Goal: Task Accomplishment & Management: Manage account settings

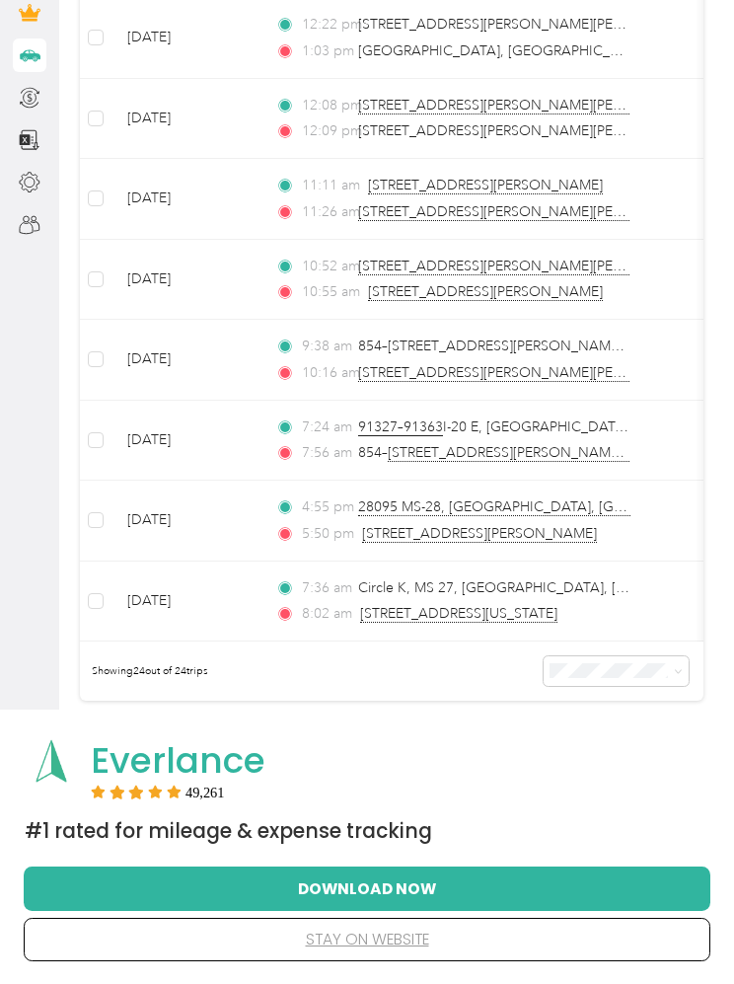
scroll to position [1645, 0]
click at [375, 944] on button "stay on website" at bounding box center [366, 938] width 623 height 41
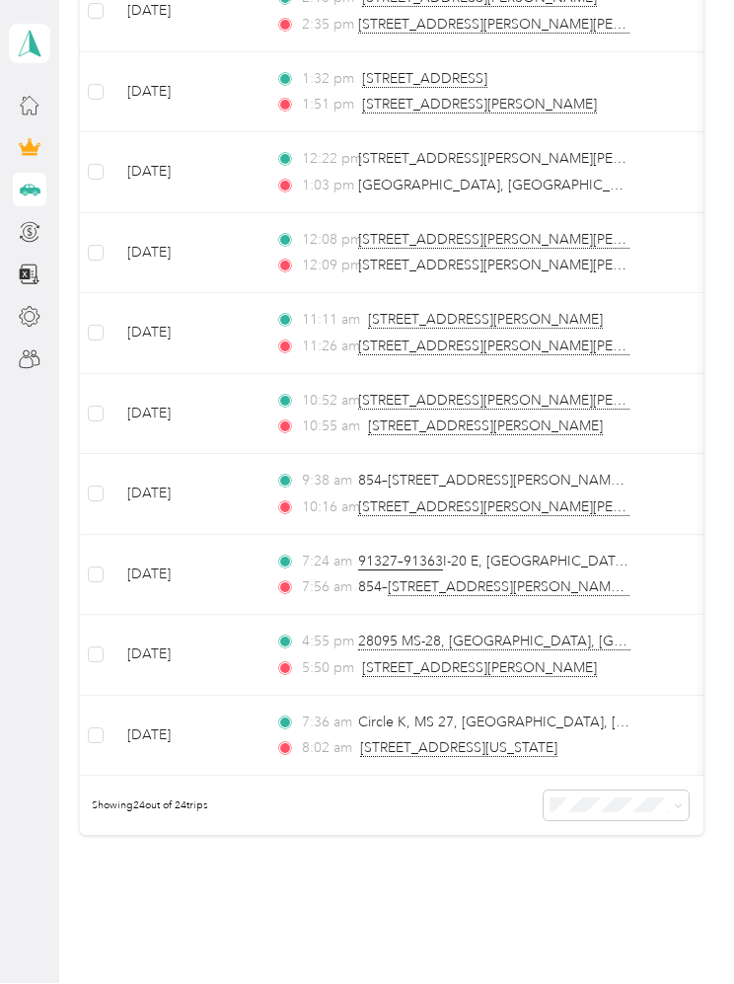
click at [683, 802] on icon at bounding box center [678, 806] width 9 height 9
click at [589, 859] on span "50 per load" at bounding box center [596, 866] width 62 height 15
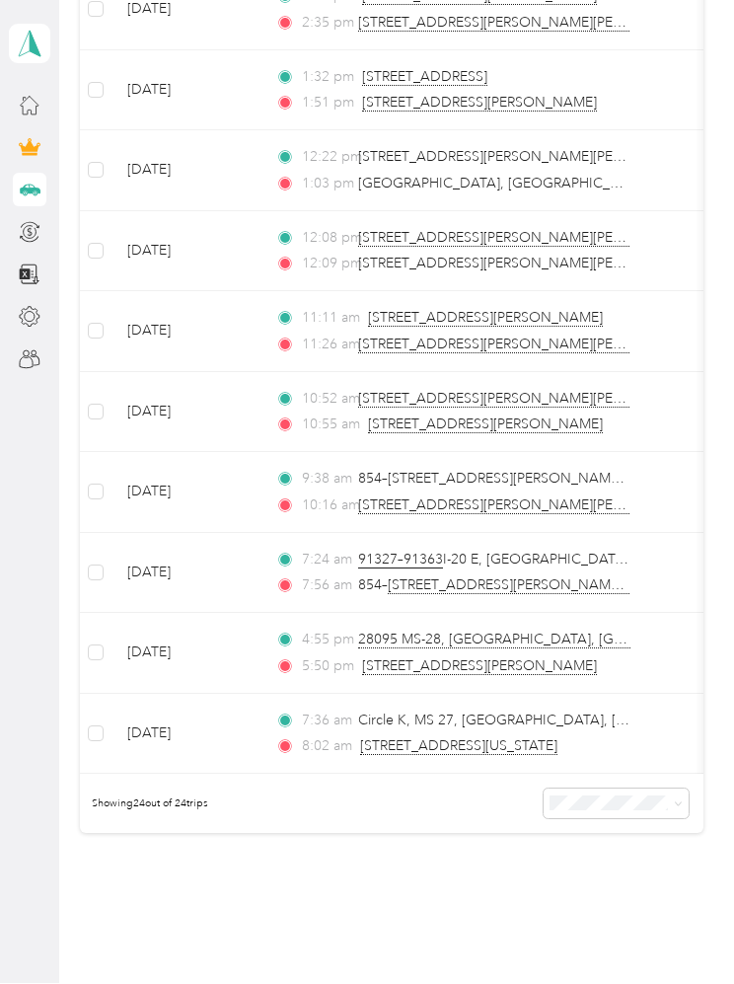
scroll to position [1645, 0]
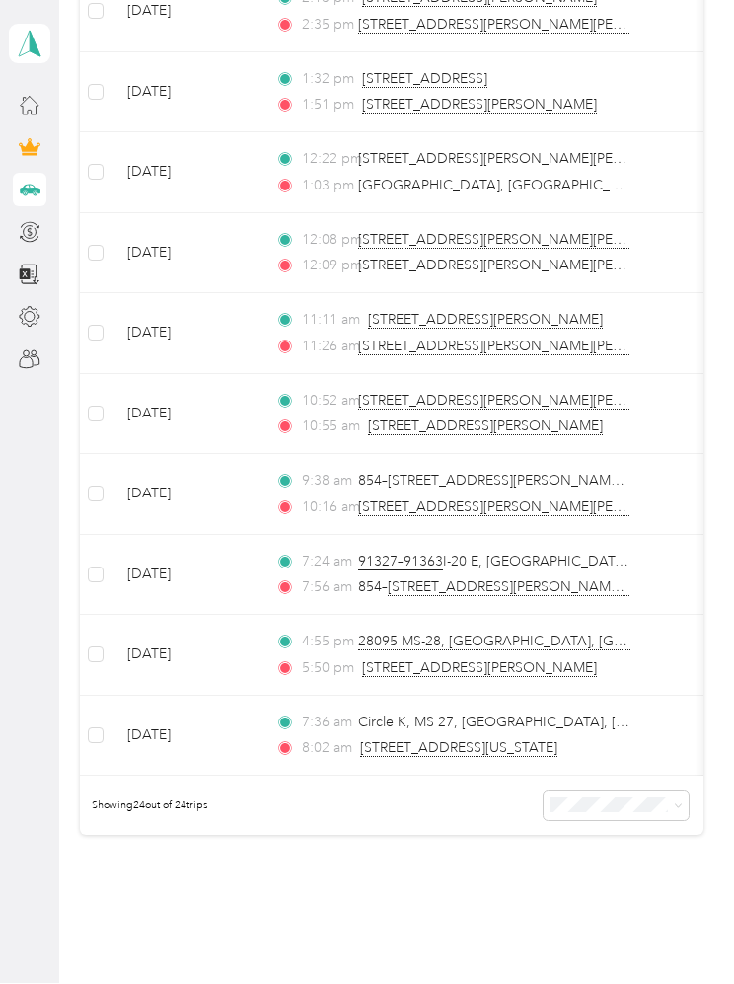
click at [683, 802] on icon at bounding box center [678, 806] width 9 height 9
click at [605, 830] on span "25 per load" at bounding box center [596, 837] width 62 height 15
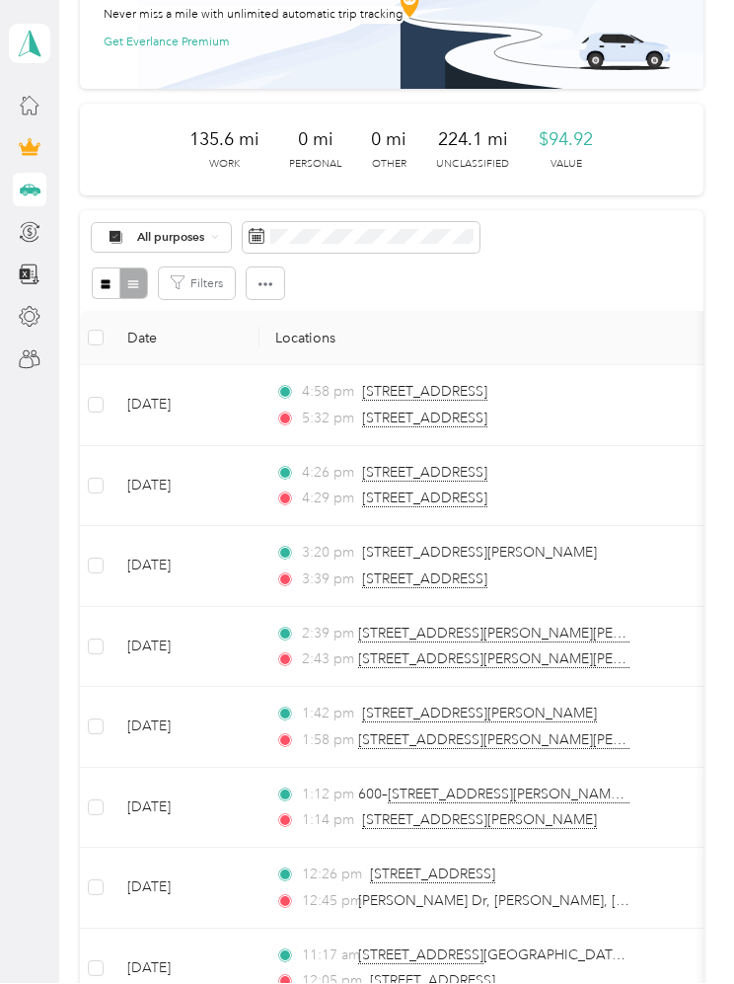
scroll to position [124, 0]
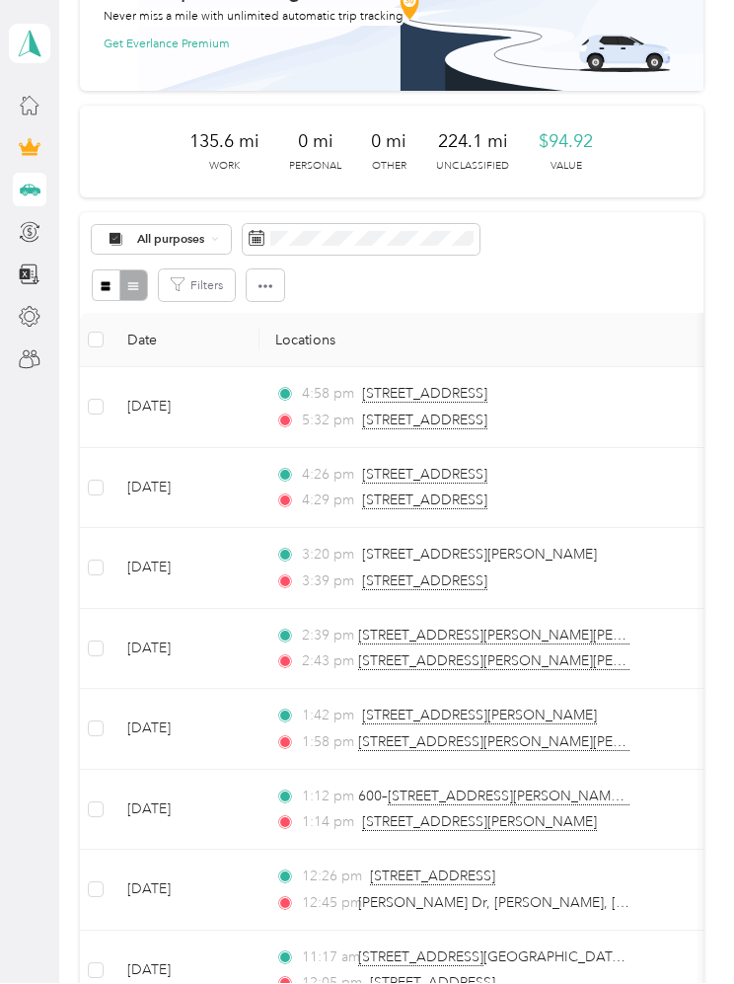
click at [198, 270] on button "Filters" at bounding box center [197, 286] width 76 height 32
click at [117, 270] on button "button" at bounding box center [106, 286] width 29 height 32
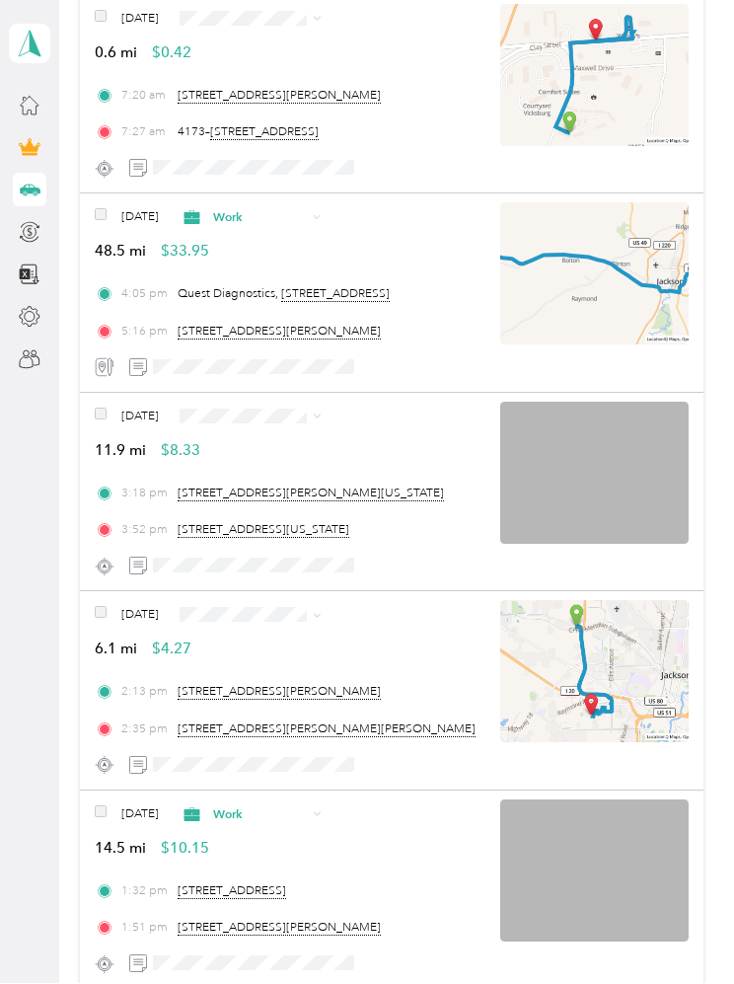
scroll to position [2629, 0]
click at [322, 612] on icon at bounding box center [317, 616] width 9 height 9
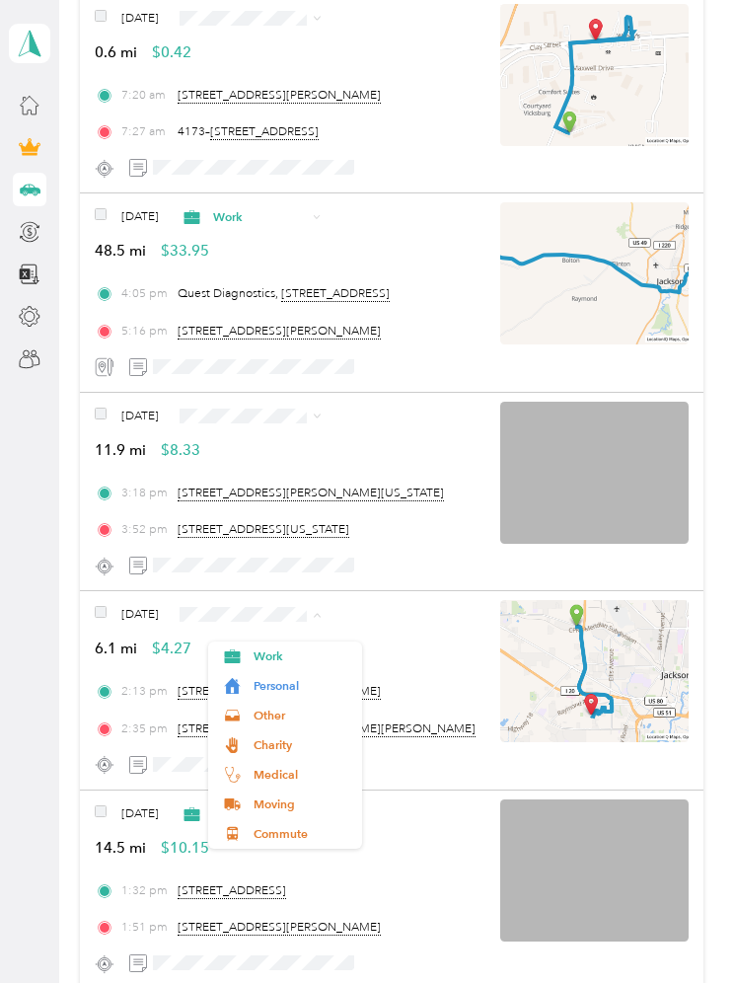
click at [261, 648] on span "Work" at bounding box center [302, 657] width 97 height 18
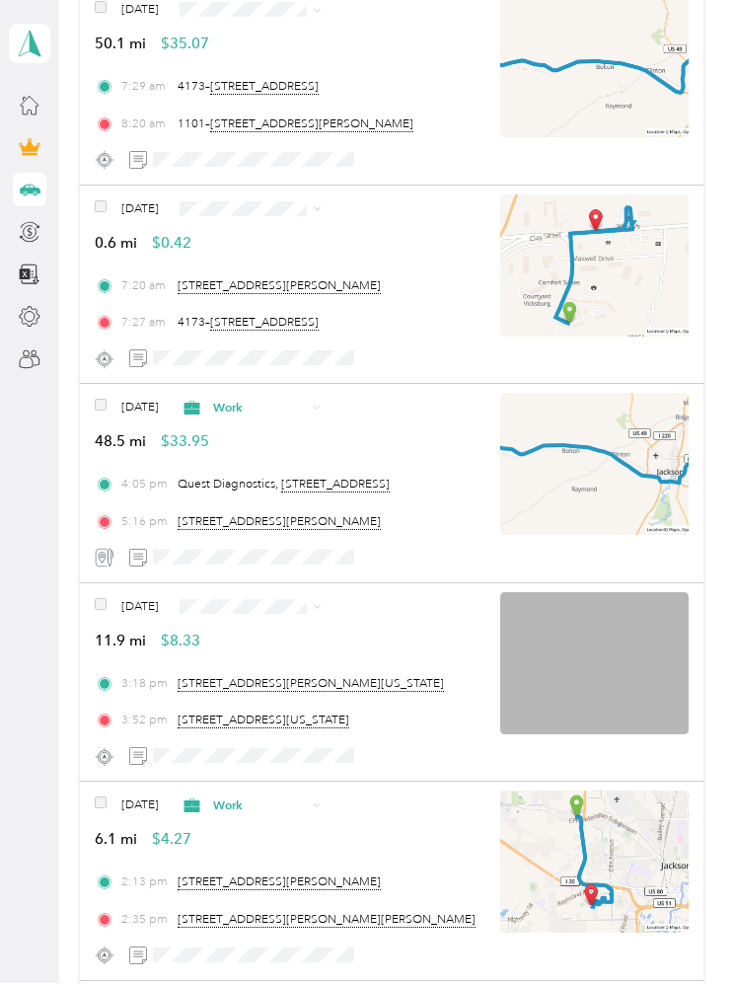
scroll to position [2418, 0]
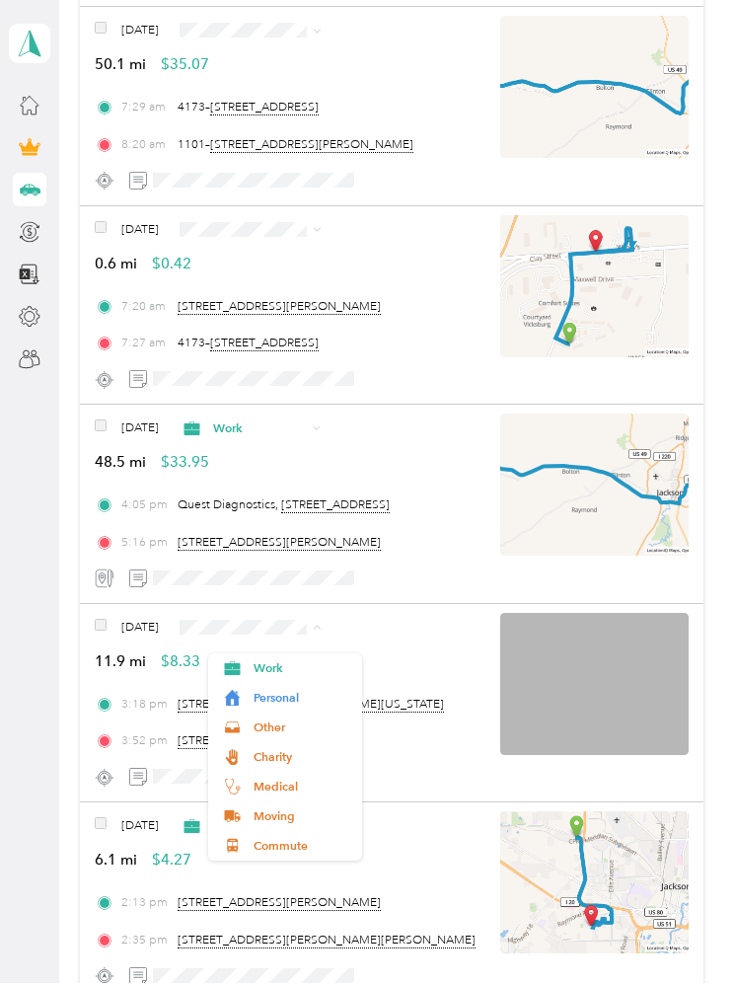
click at [265, 660] on span "Work" at bounding box center [302, 669] width 97 height 18
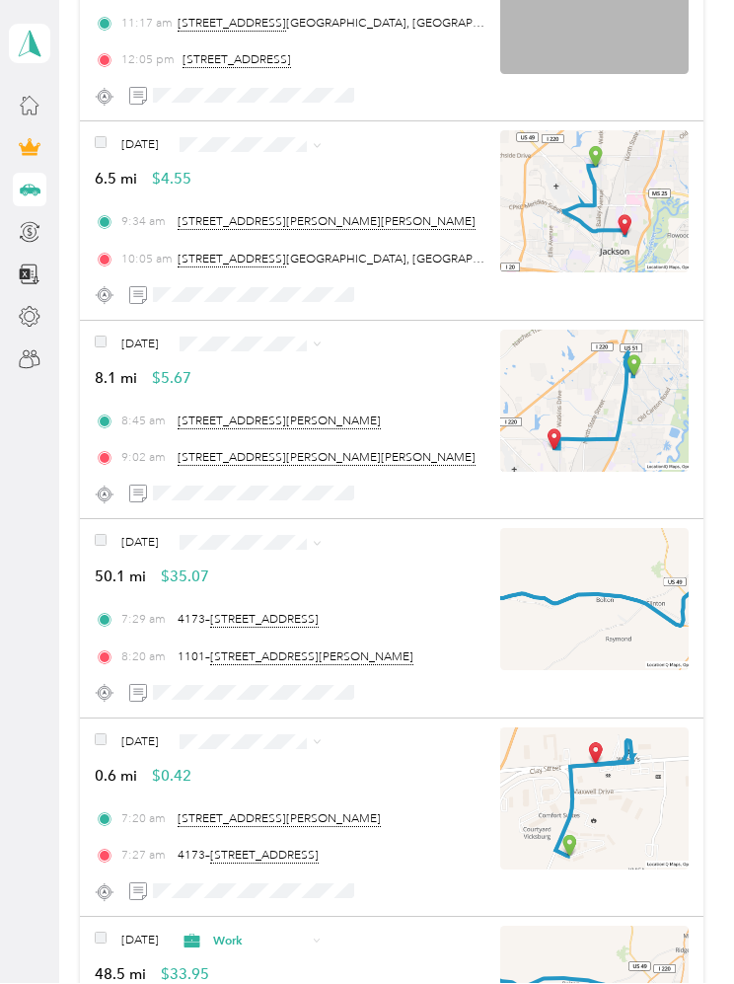
scroll to position [1913, 0]
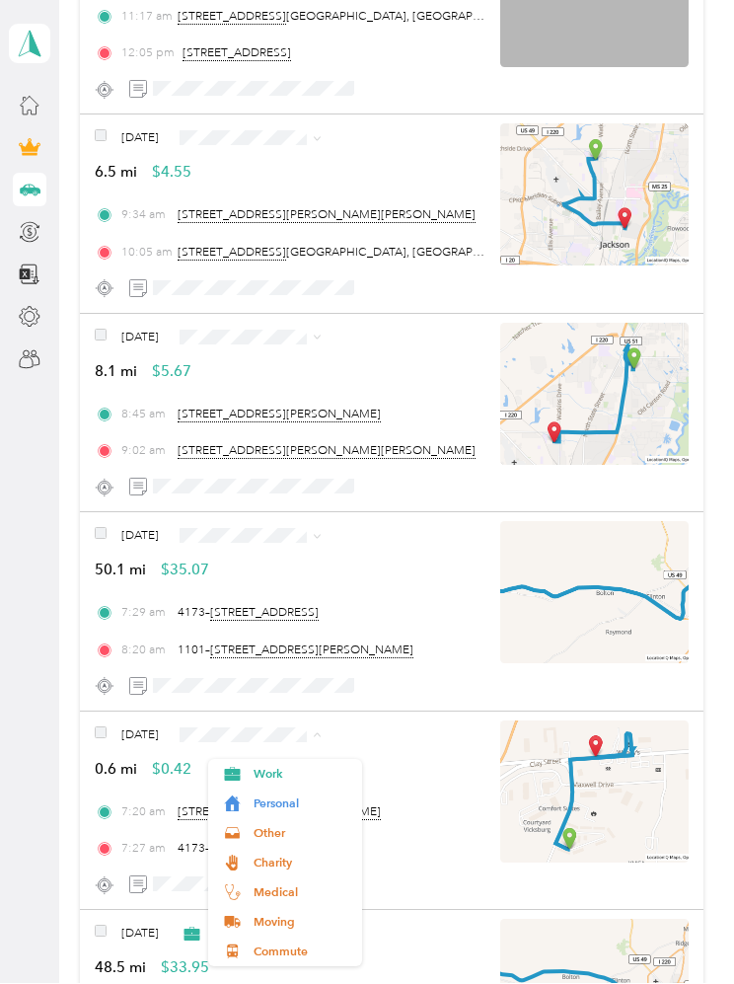
click at [266, 760] on li "Work" at bounding box center [285, 775] width 154 height 30
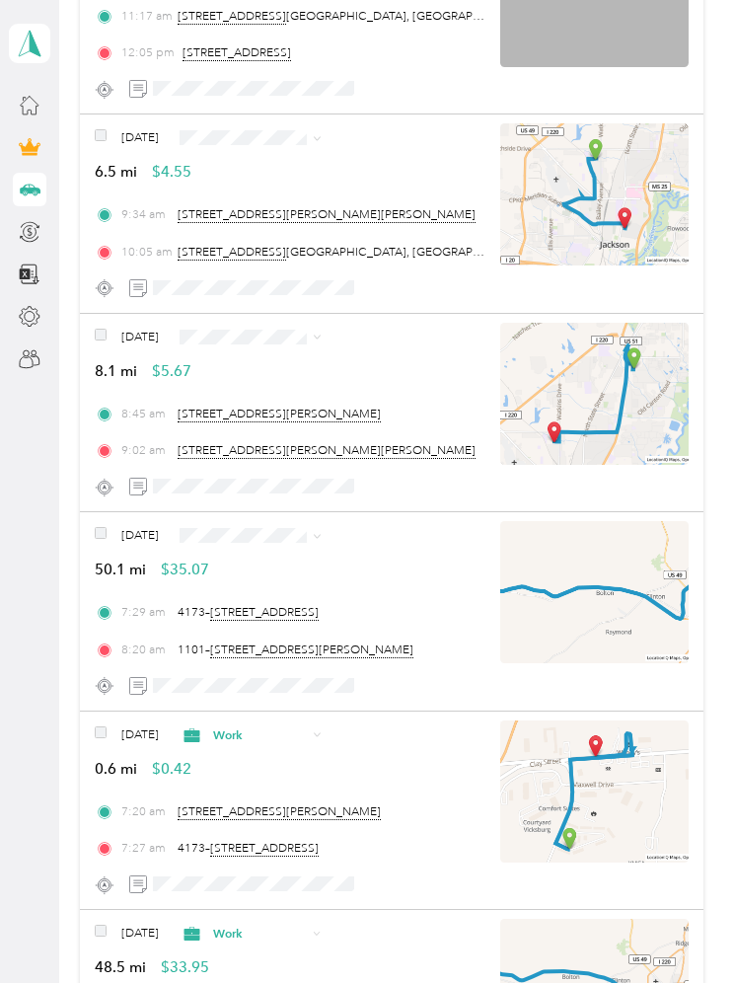
click at [260, 727] on span "Work" at bounding box center [260, 736] width 95 height 18
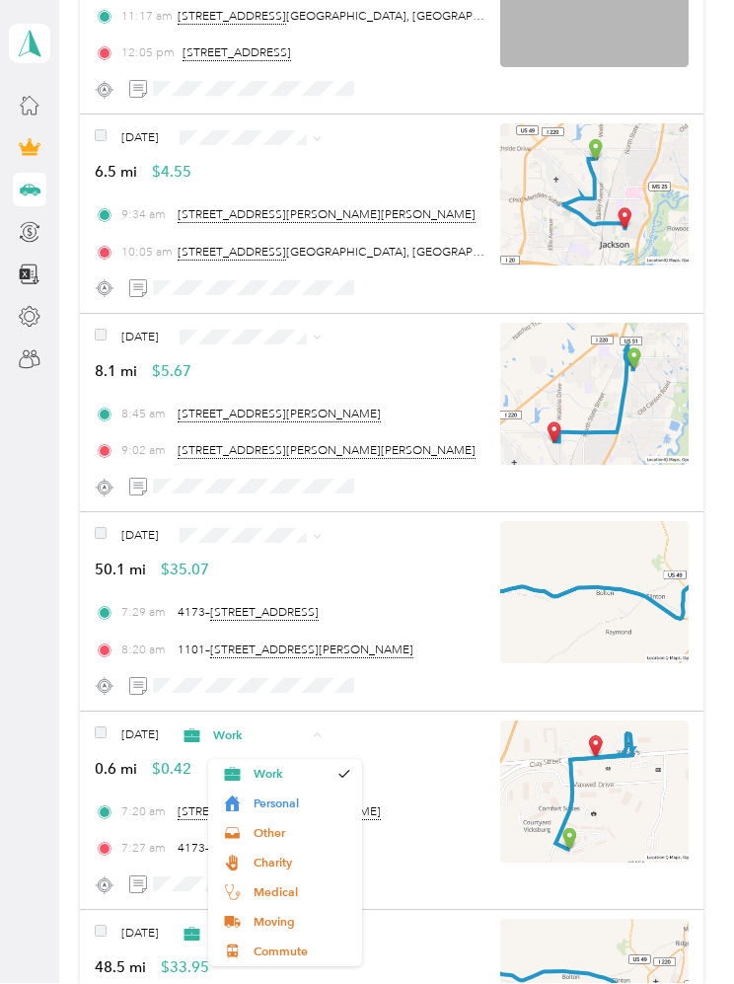
click at [281, 795] on span "Personal" at bounding box center [302, 804] width 97 height 18
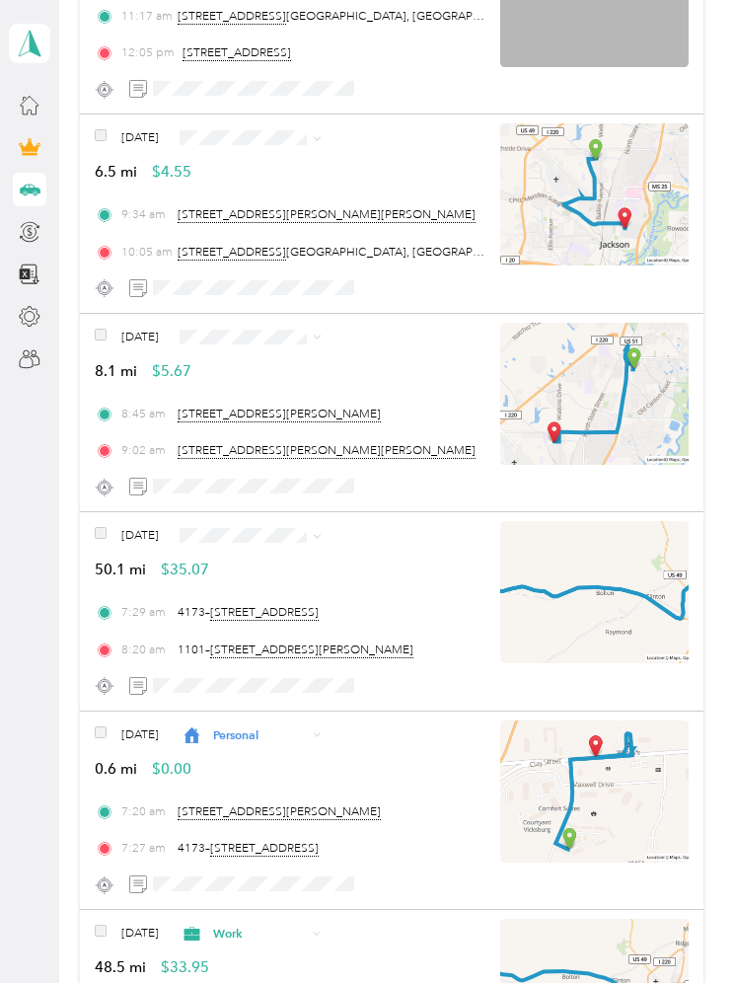
click at [256, 513] on div "[DATE] 50.1 mi $35.07 7:29 am 4173– [STREET_ADDRESS] 8:20 am [DATE]– [DATE][STR…" at bounding box center [391, 612] width 623 height 199
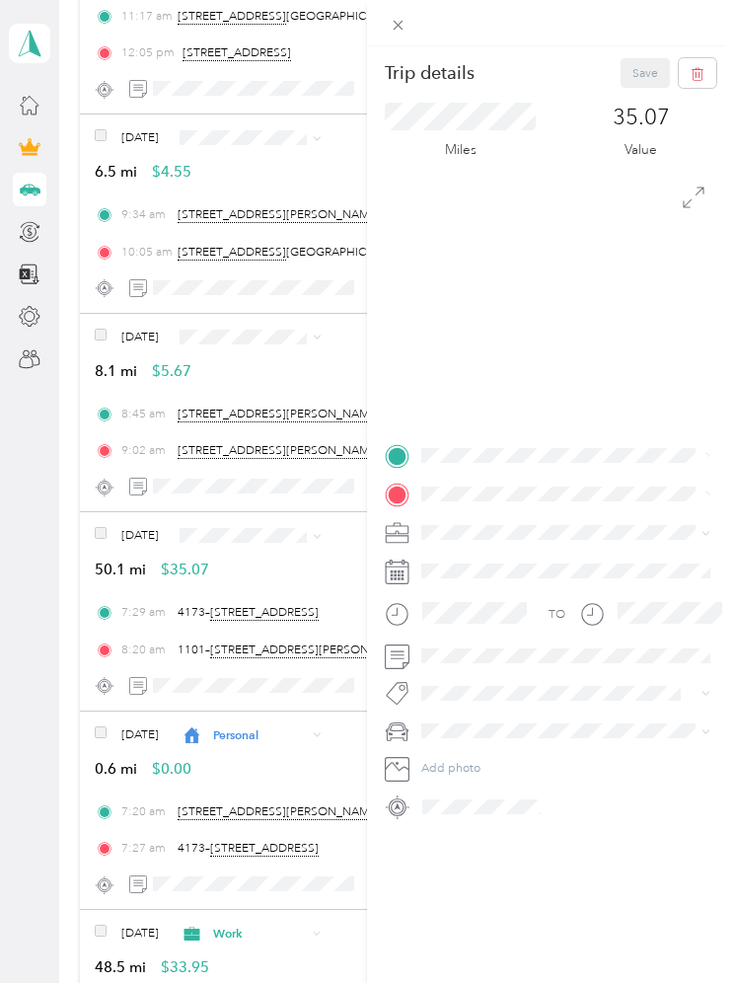
click at [226, 455] on div "Trip details Save This trip cannot be edited because it is either under review,…" at bounding box center [367, 492] width 734 height 984
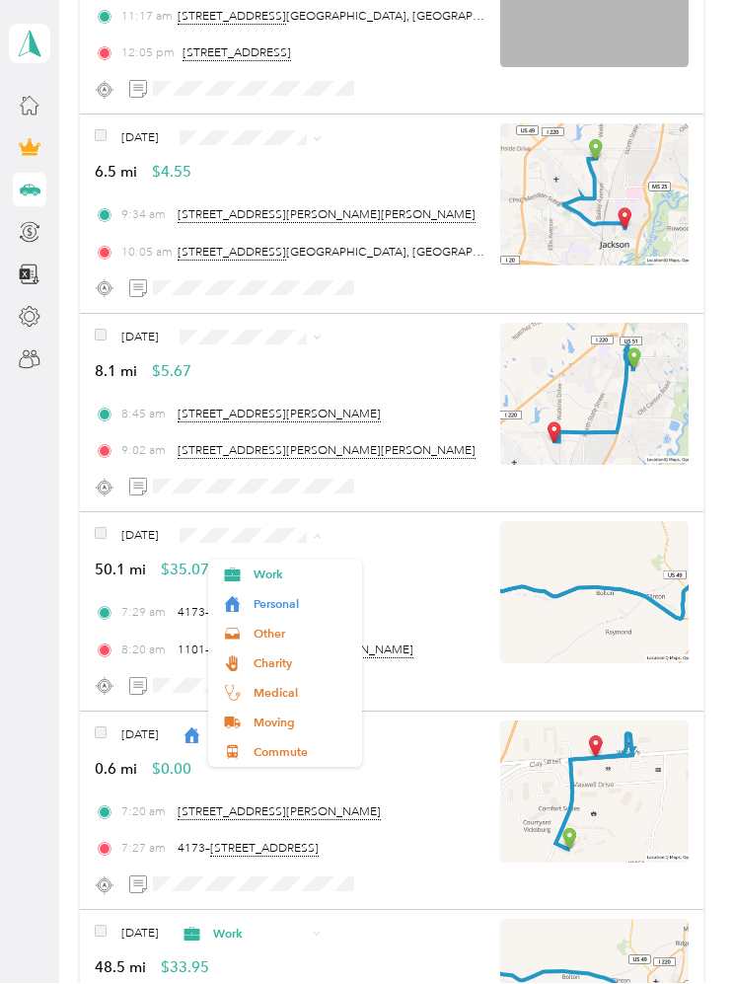
click at [255, 566] on span "Work" at bounding box center [302, 575] width 97 height 18
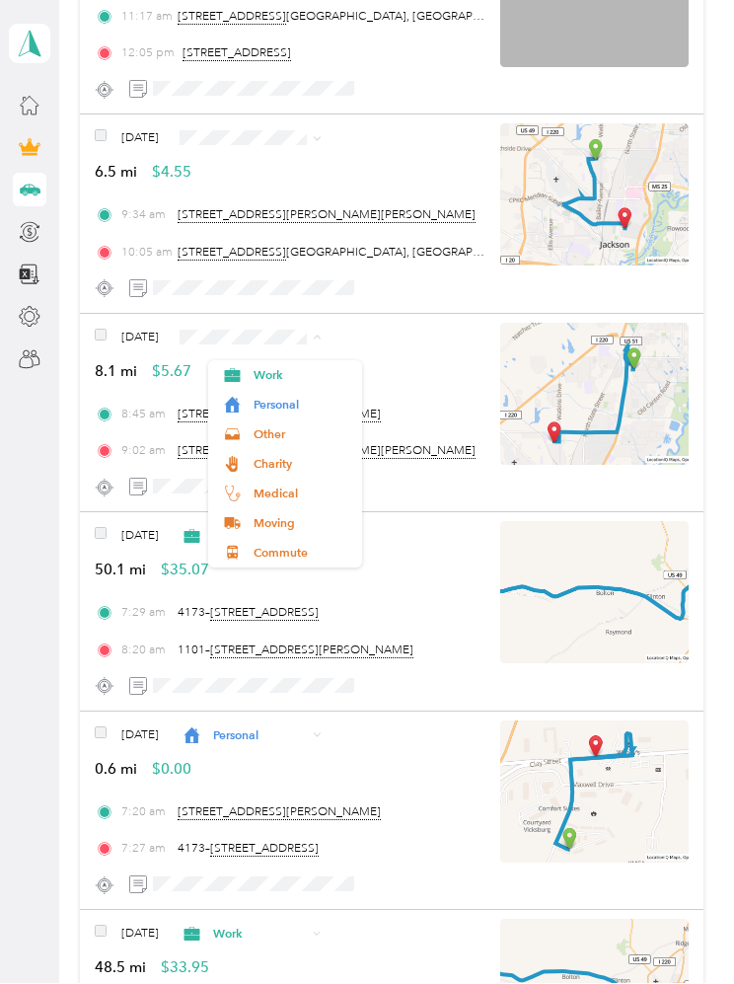
click at [277, 367] on span "Work" at bounding box center [302, 376] width 97 height 18
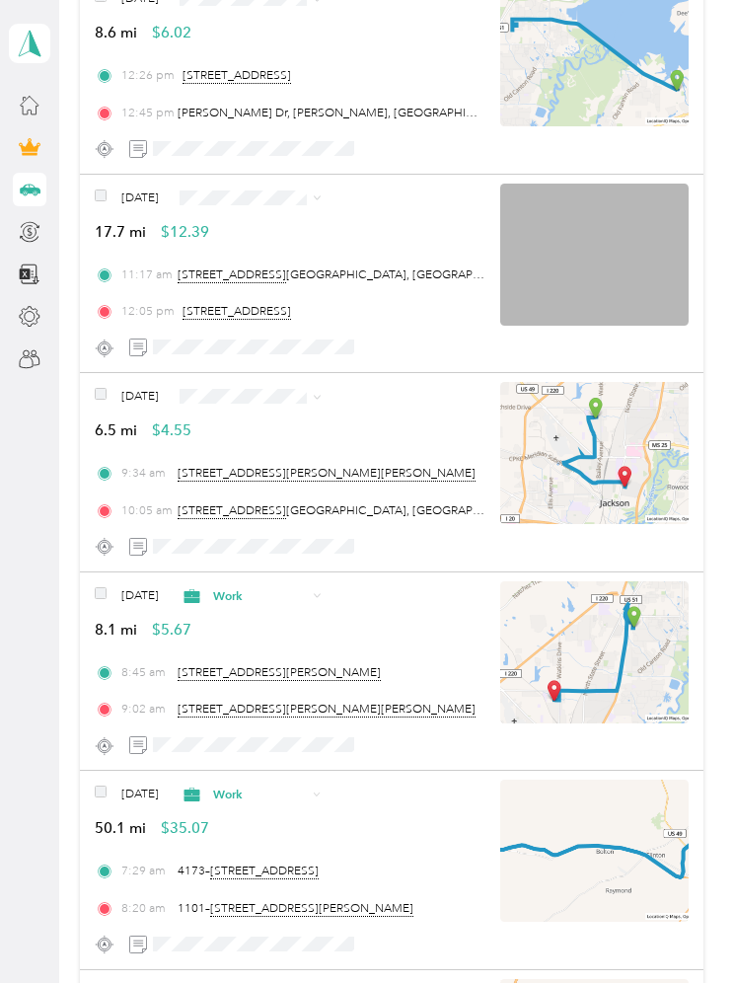
scroll to position [1654, 0]
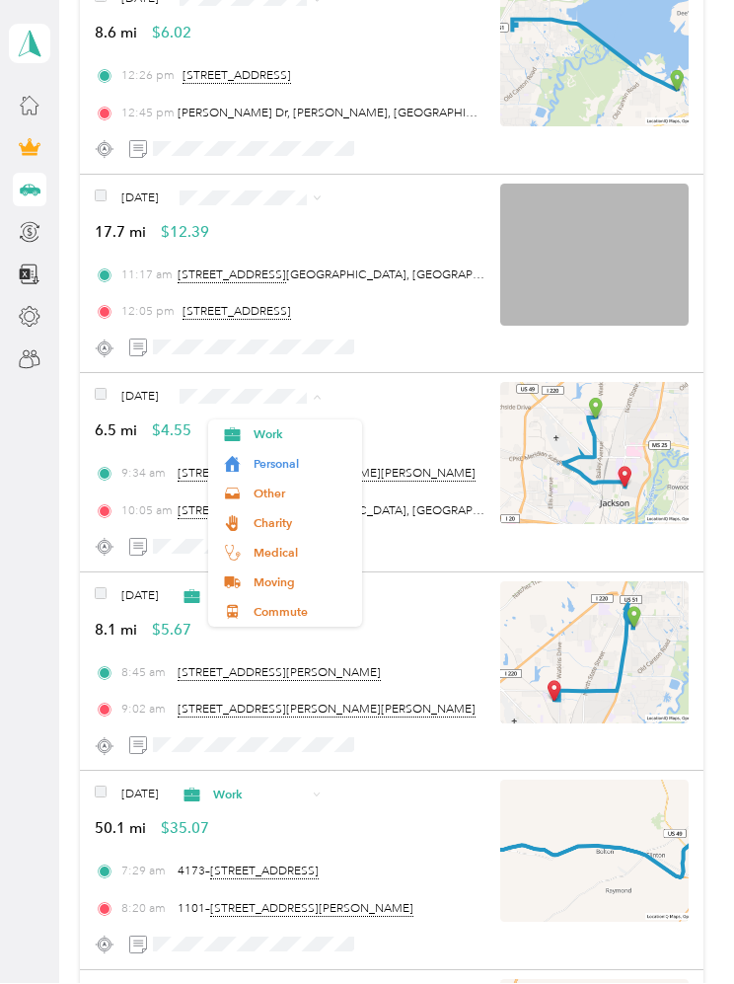
click at [258, 426] on span "Work" at bounding box center [302, 435] width 97 height 18
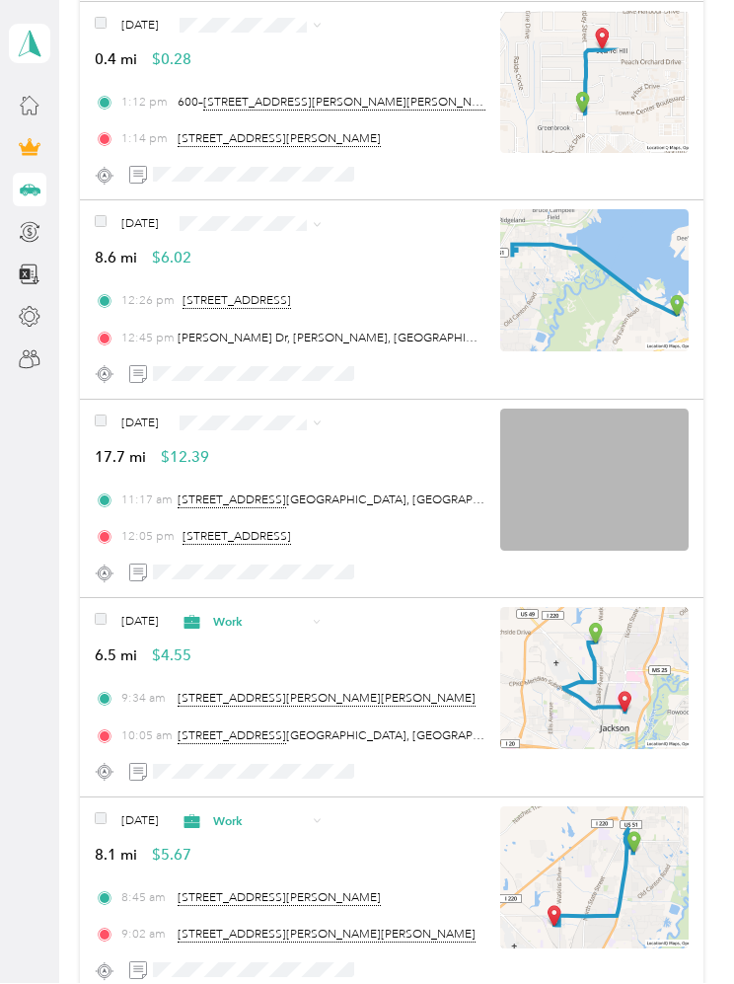
scroll to position [1426, 0]
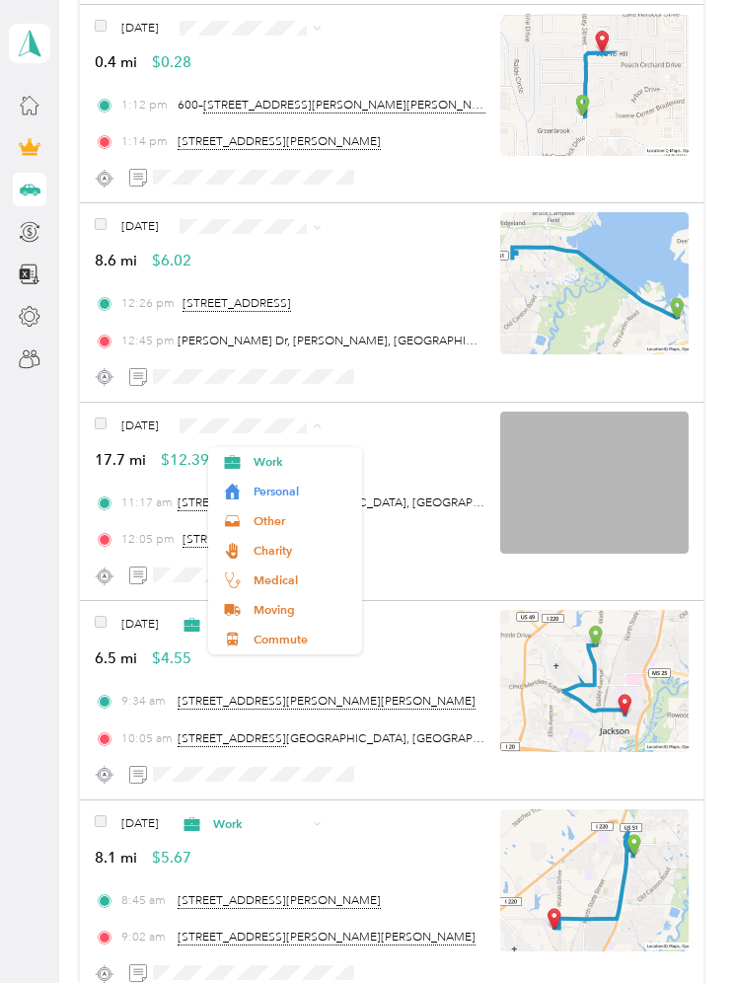
click at [271, 454] on span "Work" at bounding box center [302, 463] width 97 height 18
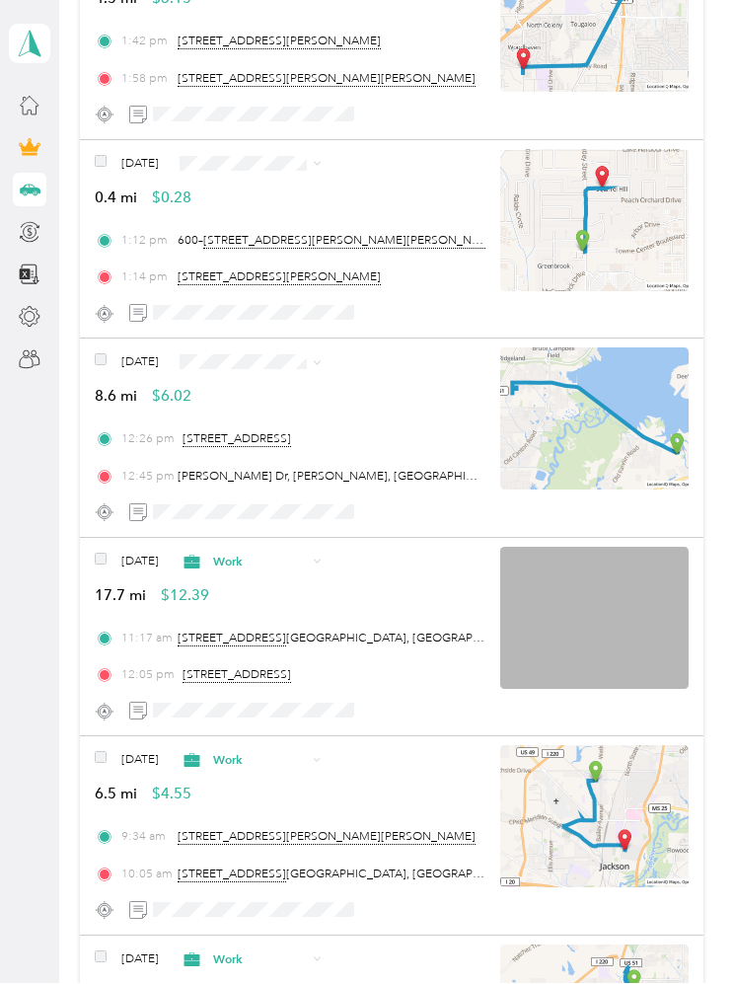
scroll to position [1290, 0]
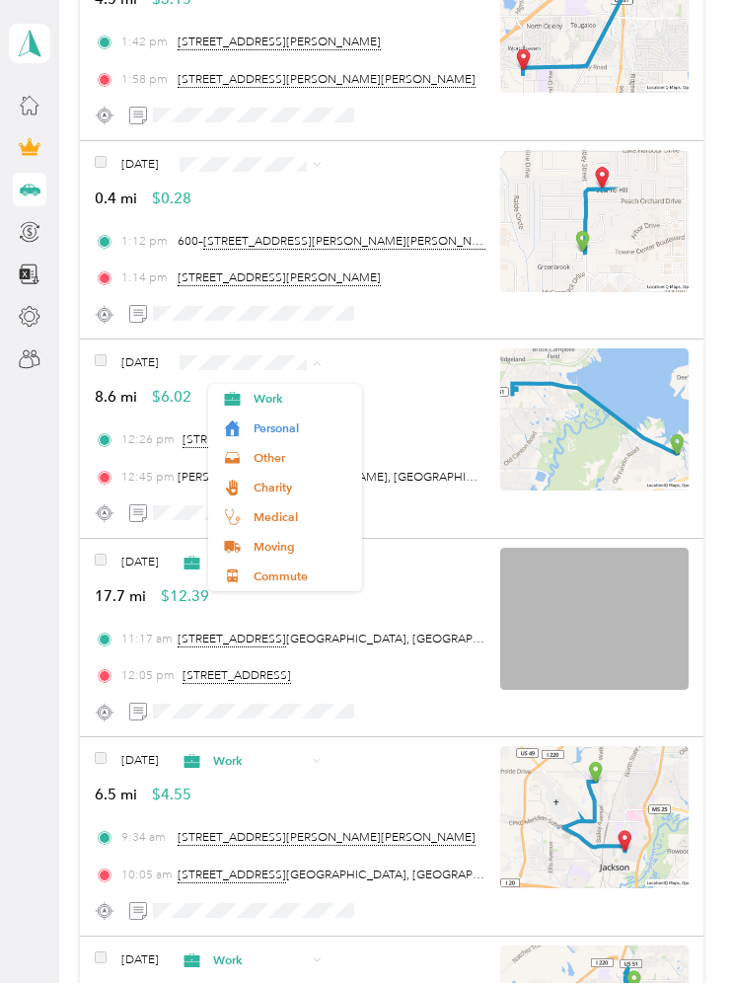
click at [258, 391] on span "Work" at bounding box center [302, 400] width 97 height 18
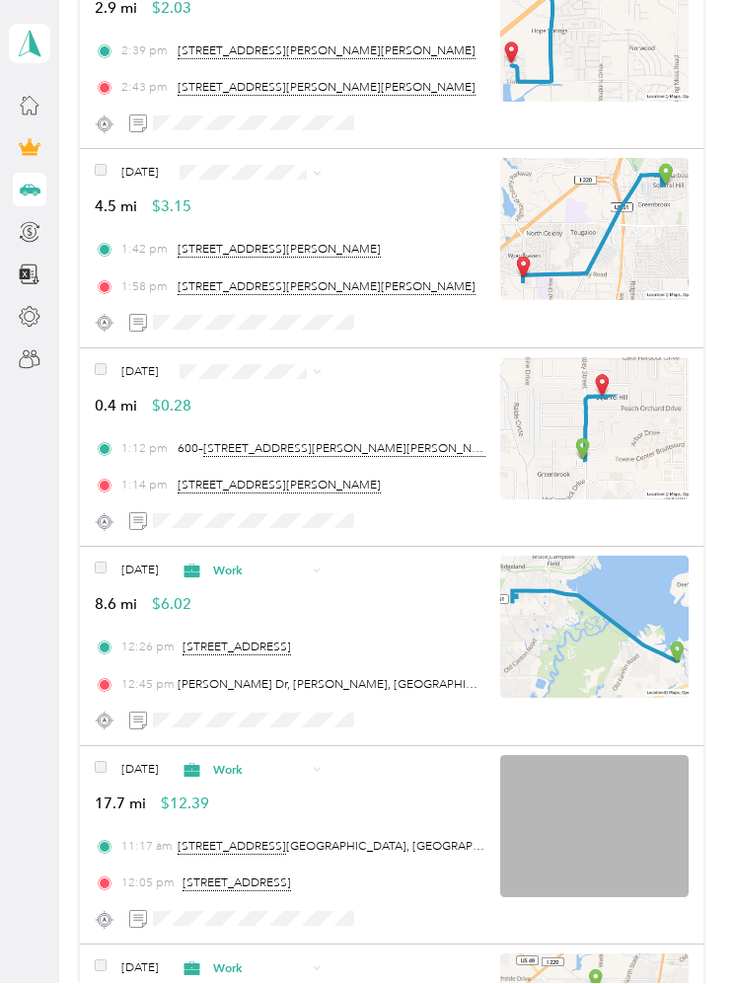
scroll to position [1081, 0]
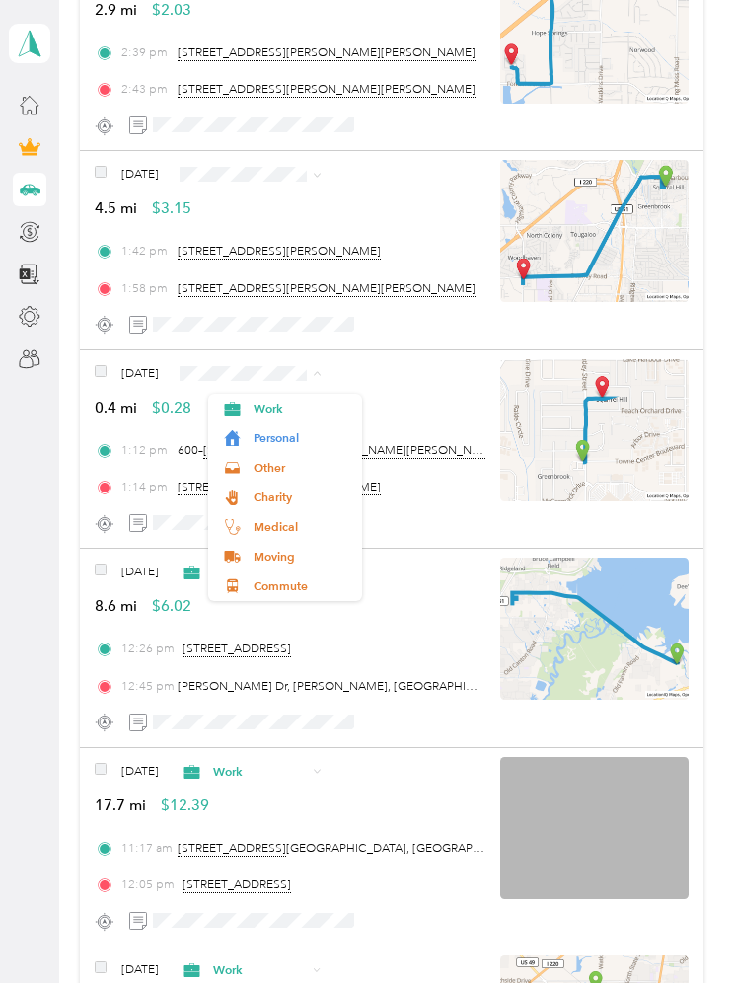
click at [435, 360] on div "[DATE] 0.4 mi $0.28" at bounding box center [291, 389] width 392 height 59
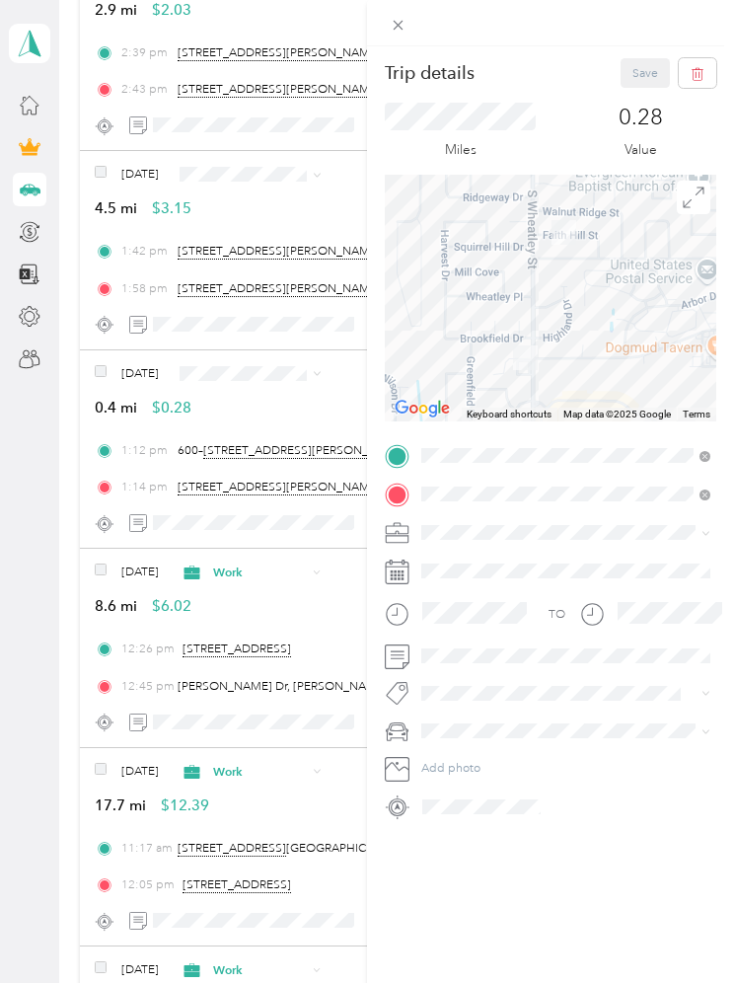
click at [264, 339] on div "Trip details Save This trip cannot be edited because it is either under review,…" at bounding box center [367, 492] width 734 height 984
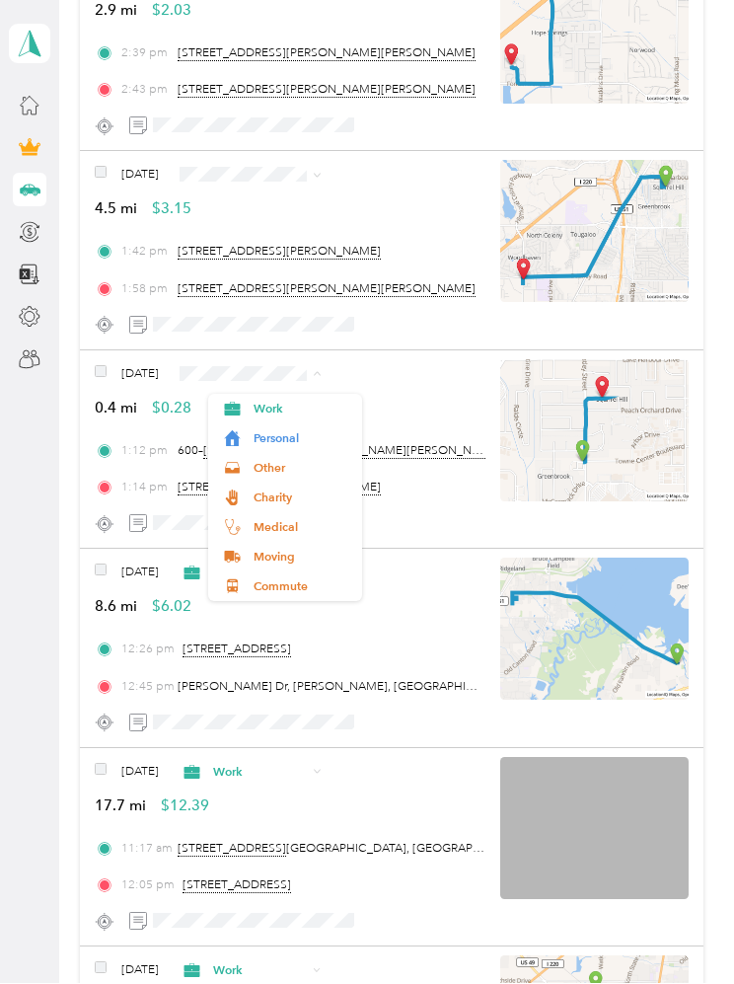
click at [261, 401] on span "Work" at bounding box center [302, 410] width 97 height 18
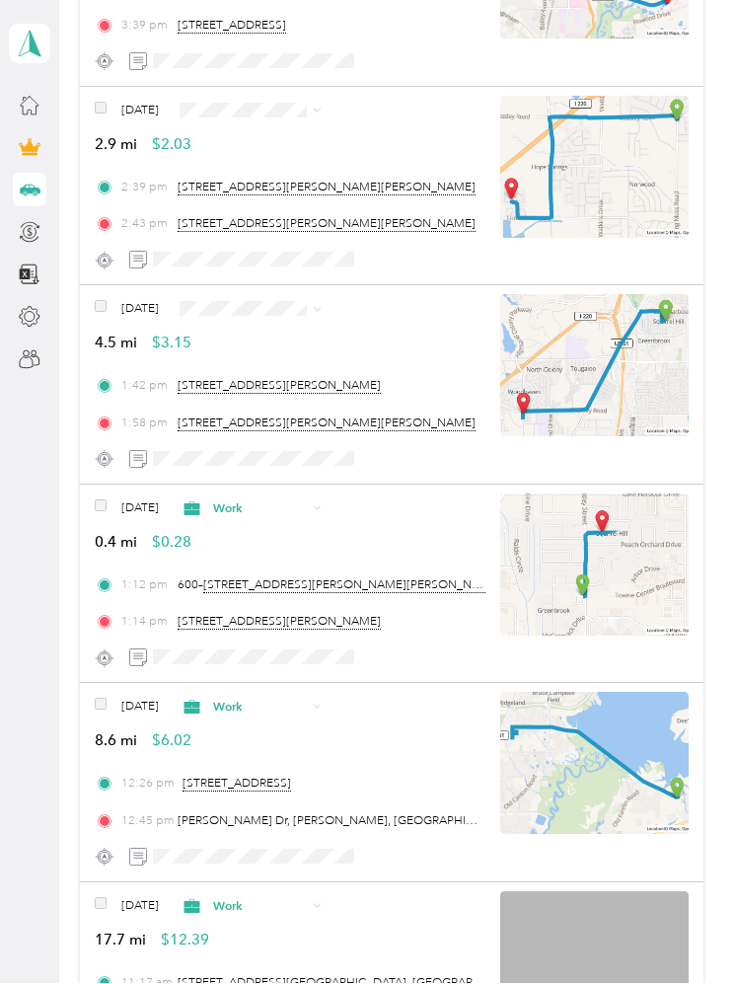
scroll to position [918, 0]
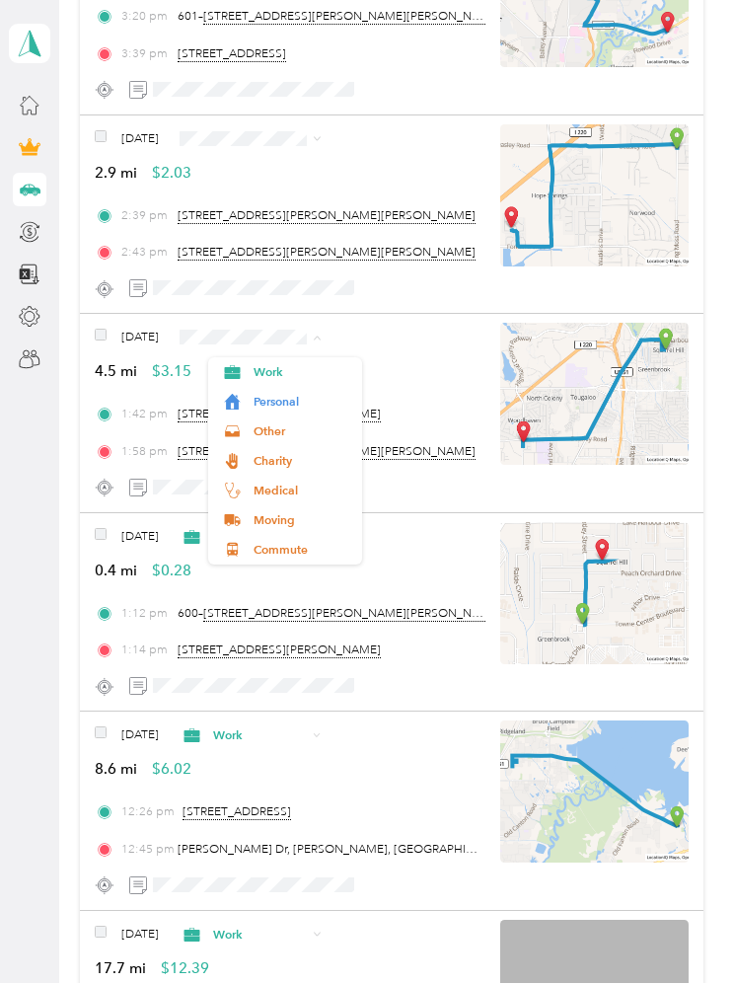
click at [263, 364] on span "Work" at bounding box center [302, 373] width 97 height 18
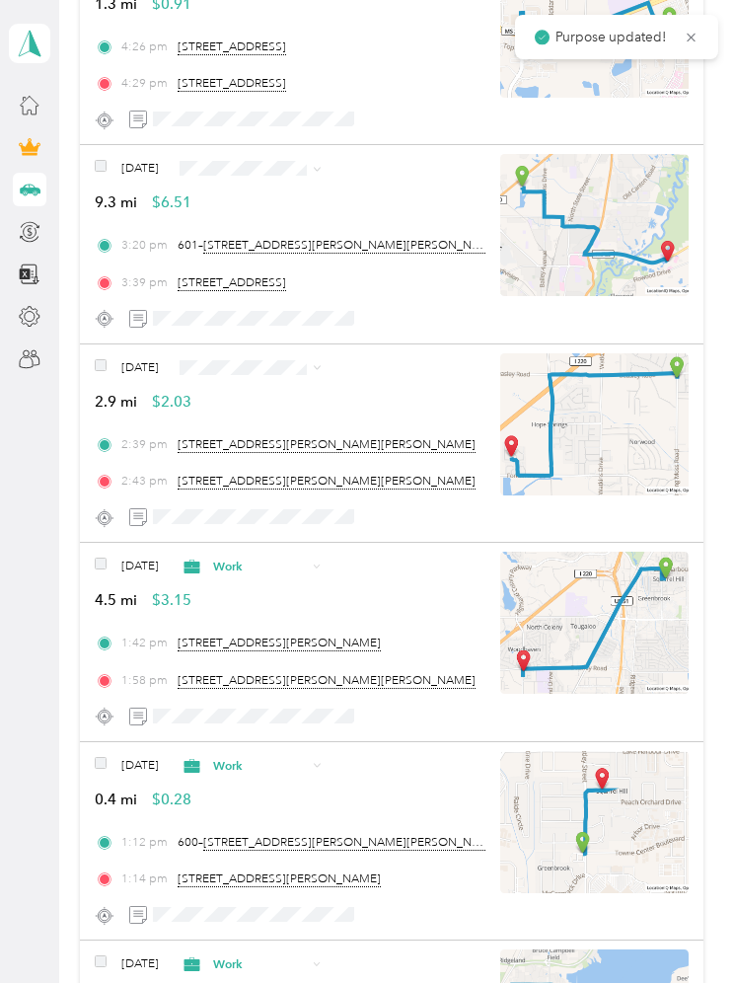
scroll to position [679, 0]
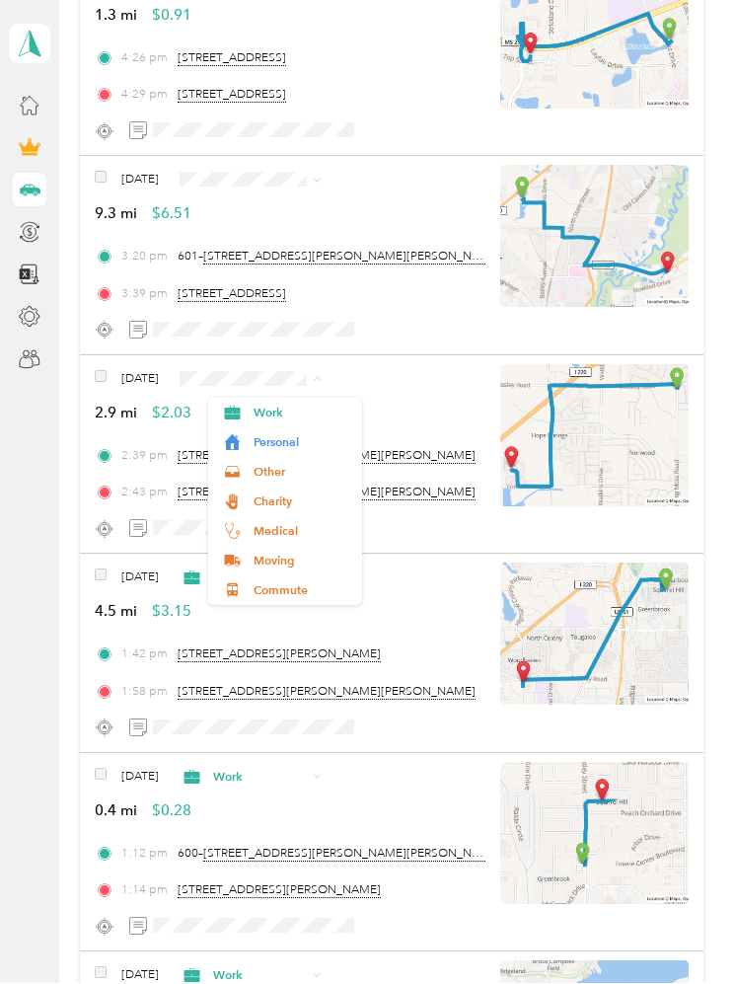
click at [269, 404] on span "Work" at bounding box center [302, 413] width 97 height 18
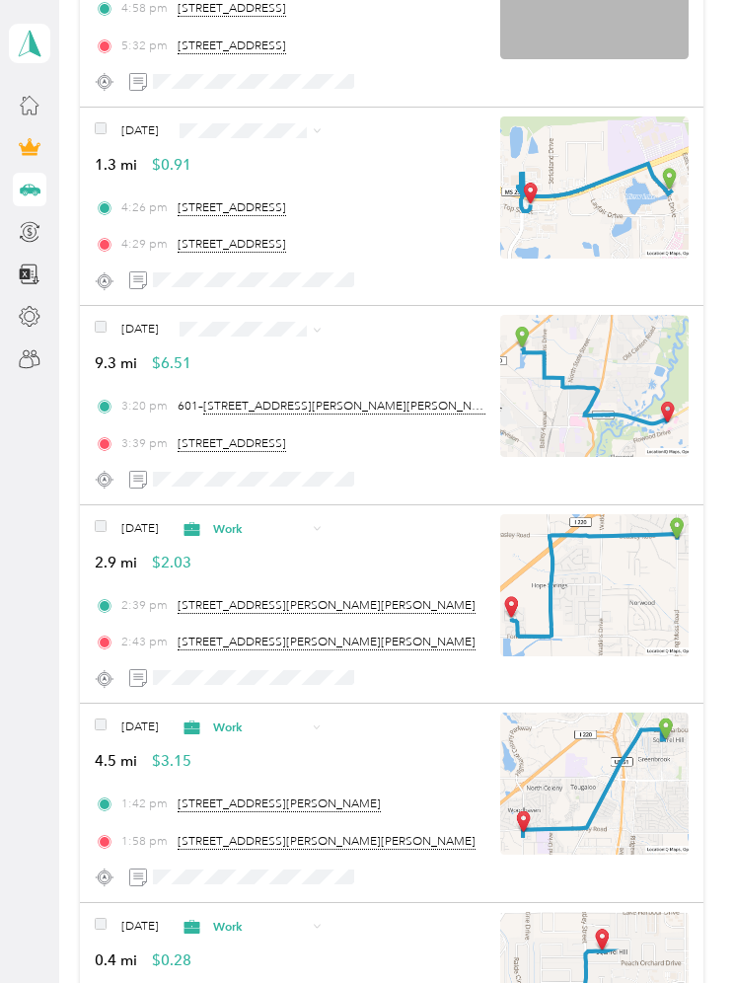
scroll to position [522, 0]
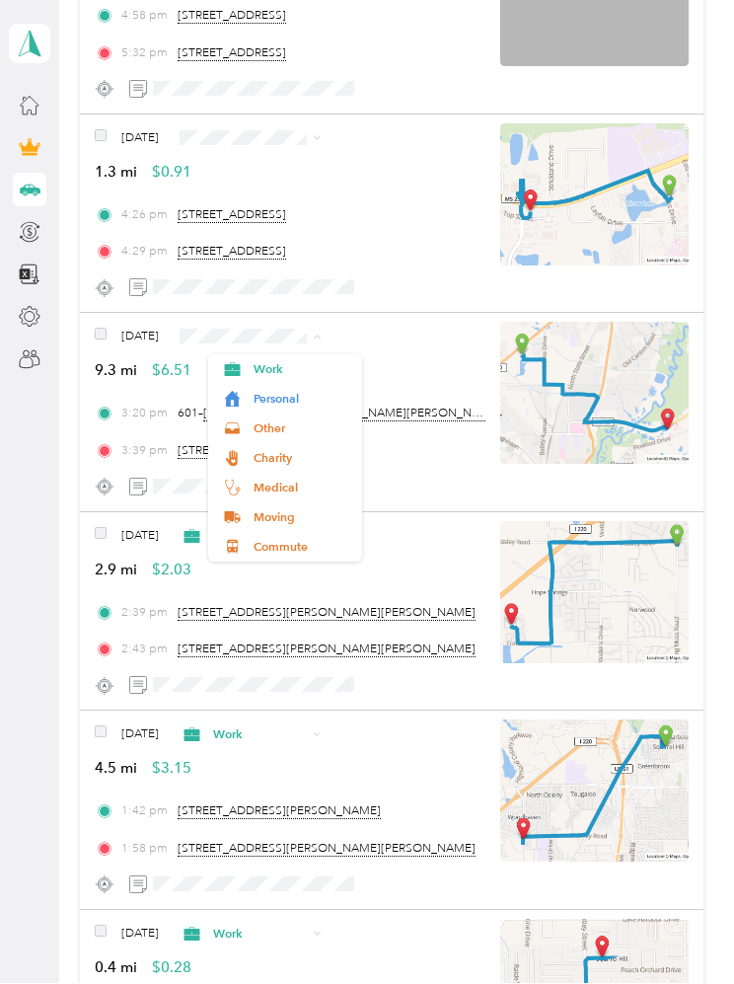
click at [268, 361] on span "Work" at bounding box center [302, 370] width 97 height 18
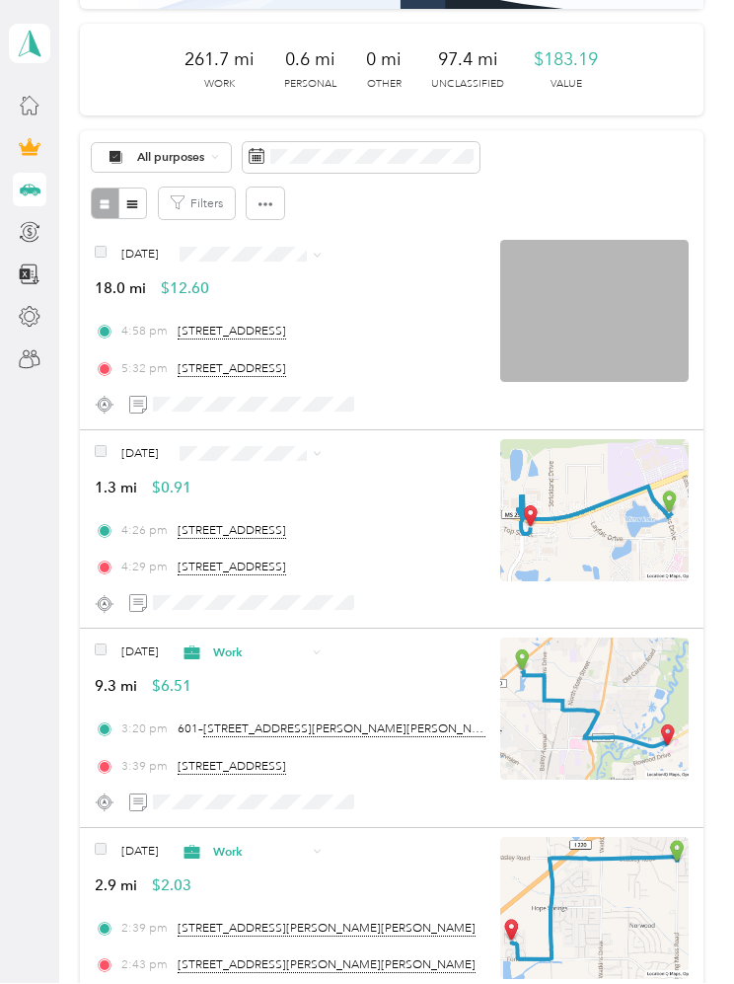
scroll to position [205, 0]
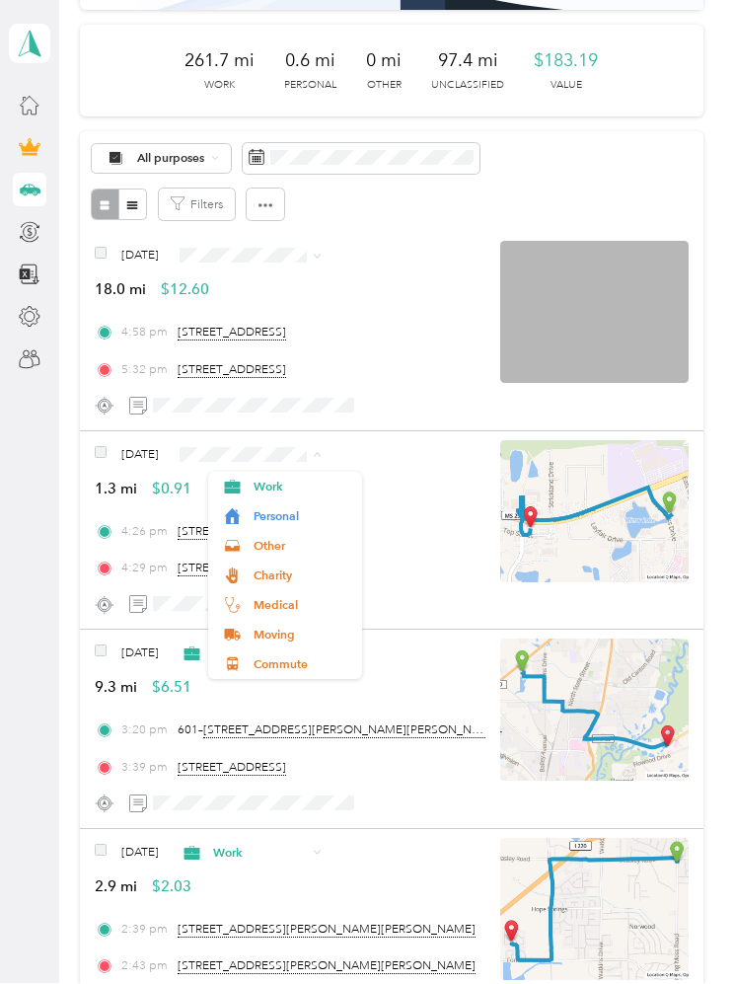
click at [255, 473] on li "Work" at bounding box center [285, 488] width 154 height 30
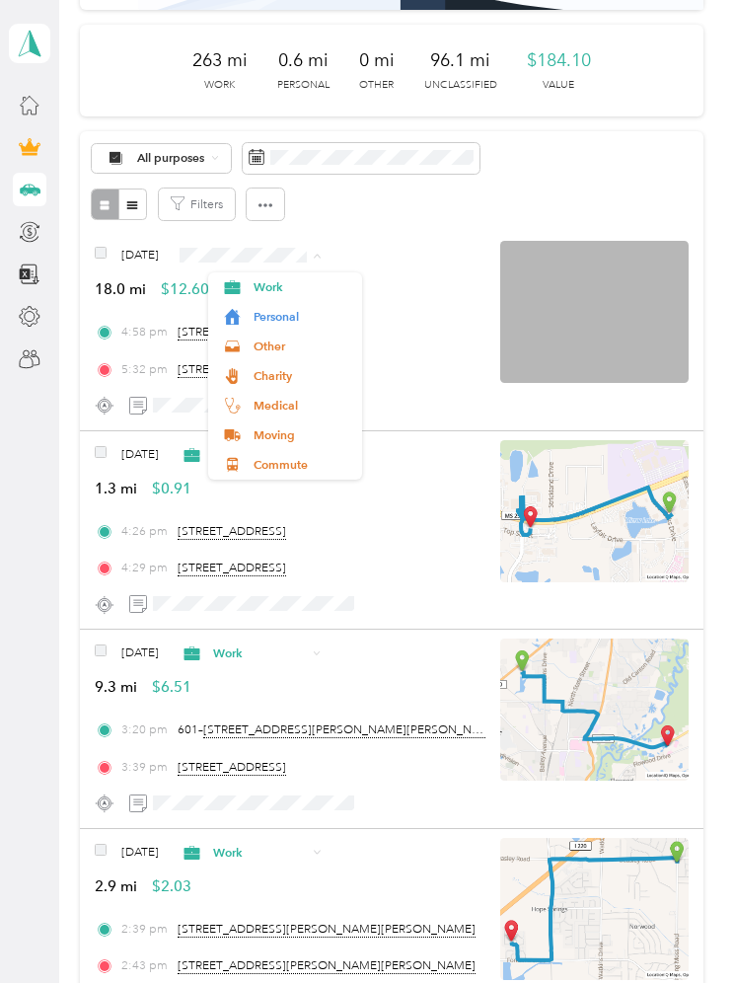
click at [265, 279] on span "Work" at bounding box center [302, 288] width 97 height 18
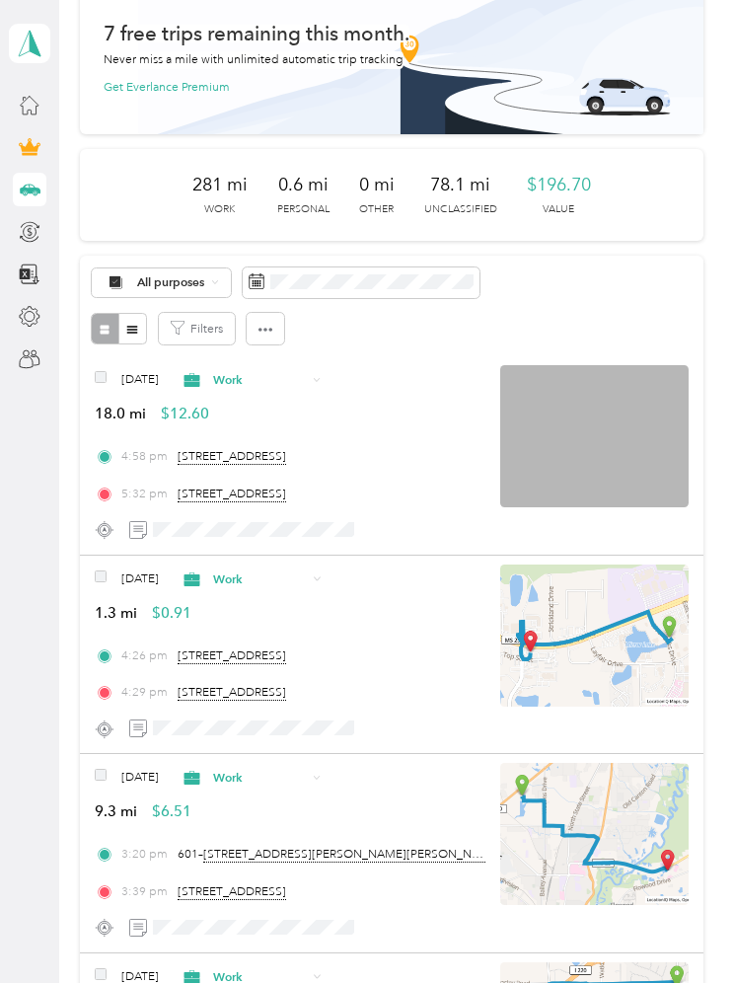
scroll to position [82, 0]
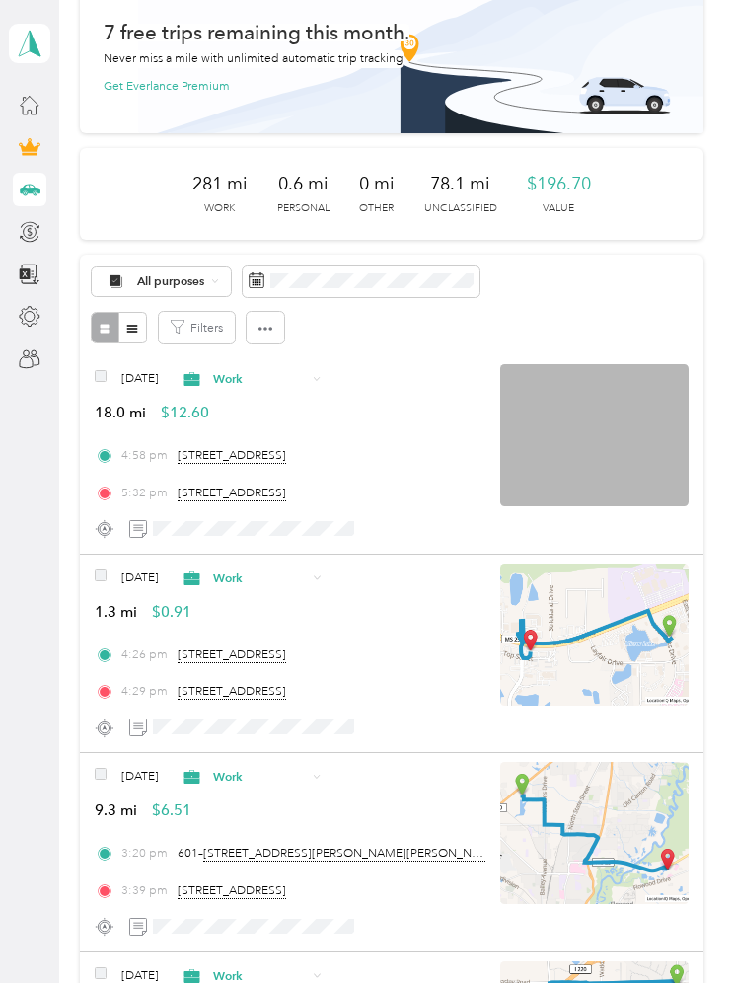
click at [255, 313] on button "button" at bounding box center [265, 329] width 37 height 32
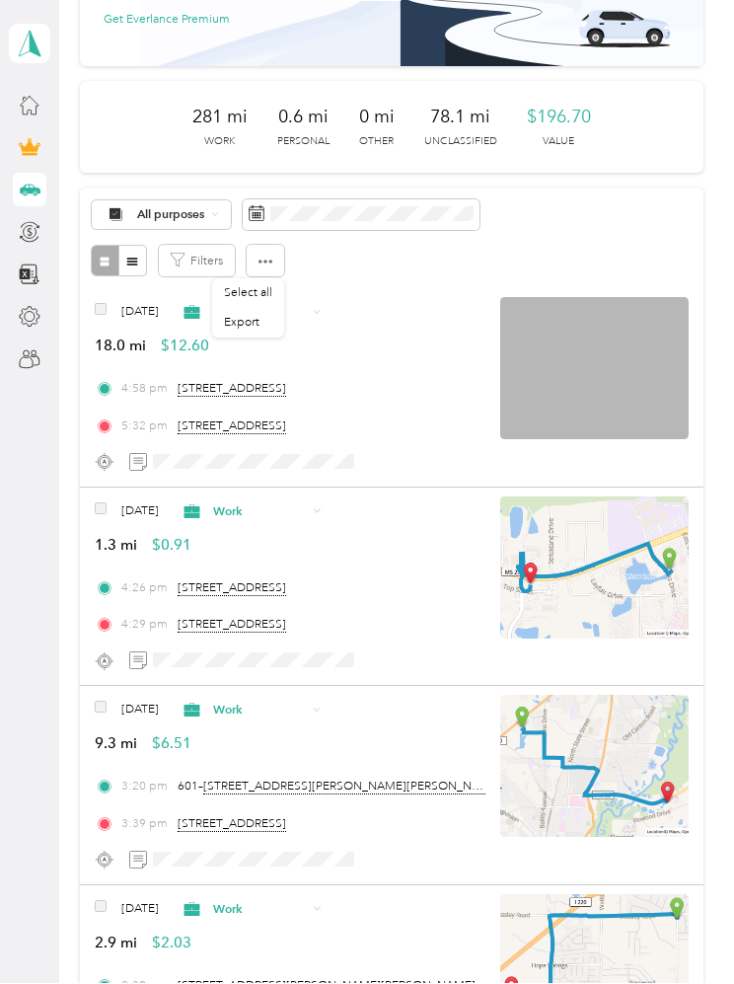
scroll to position [147, 0]
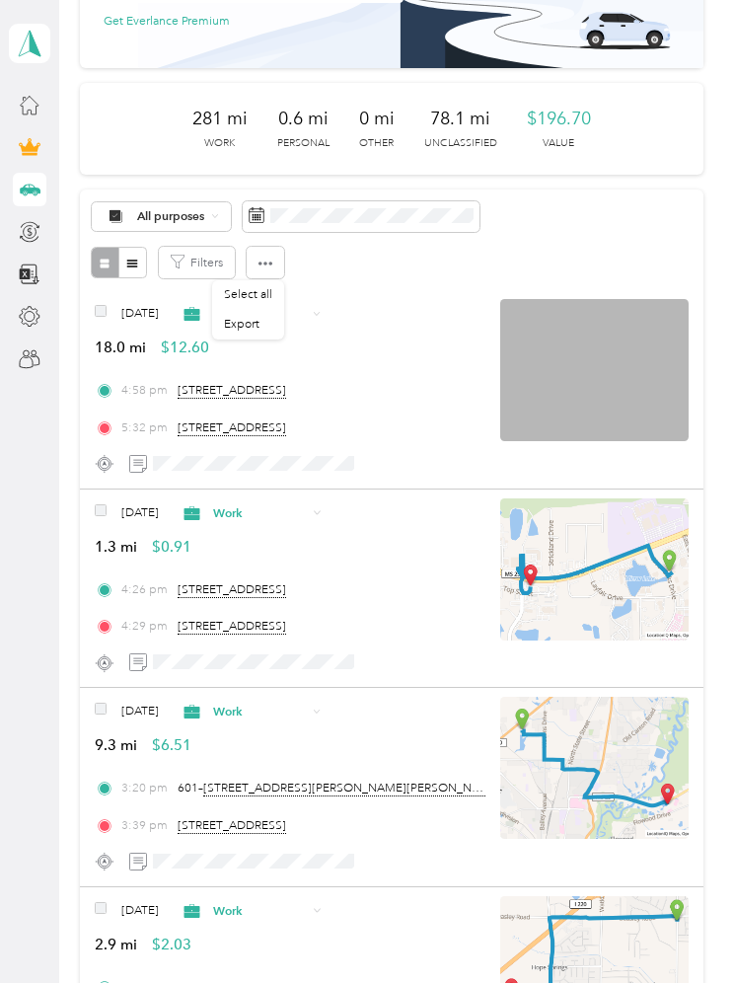
click at [546, 202] on div "All purposes" at bounding box center [392, 217] width 600 height 31
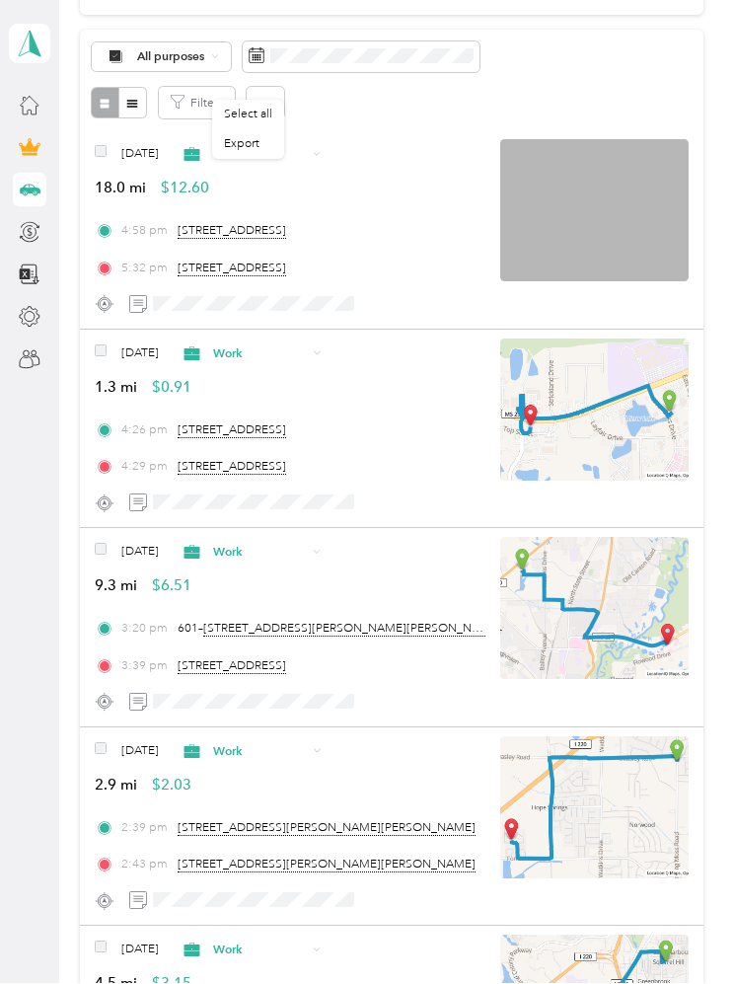
scroll to position [331, 0]
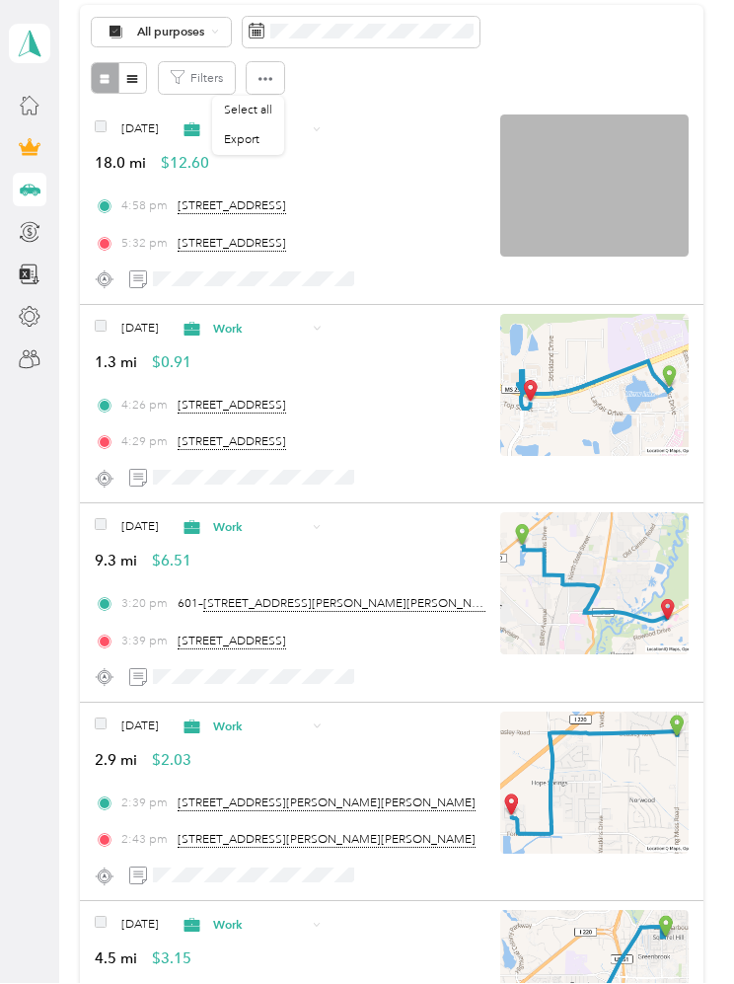
click at [48, 689] on aside "[EMAIL_ADDRESS][DOMAIN_NAME] Personal dashboard" at bounding box center [29, 492] width 59 height 984
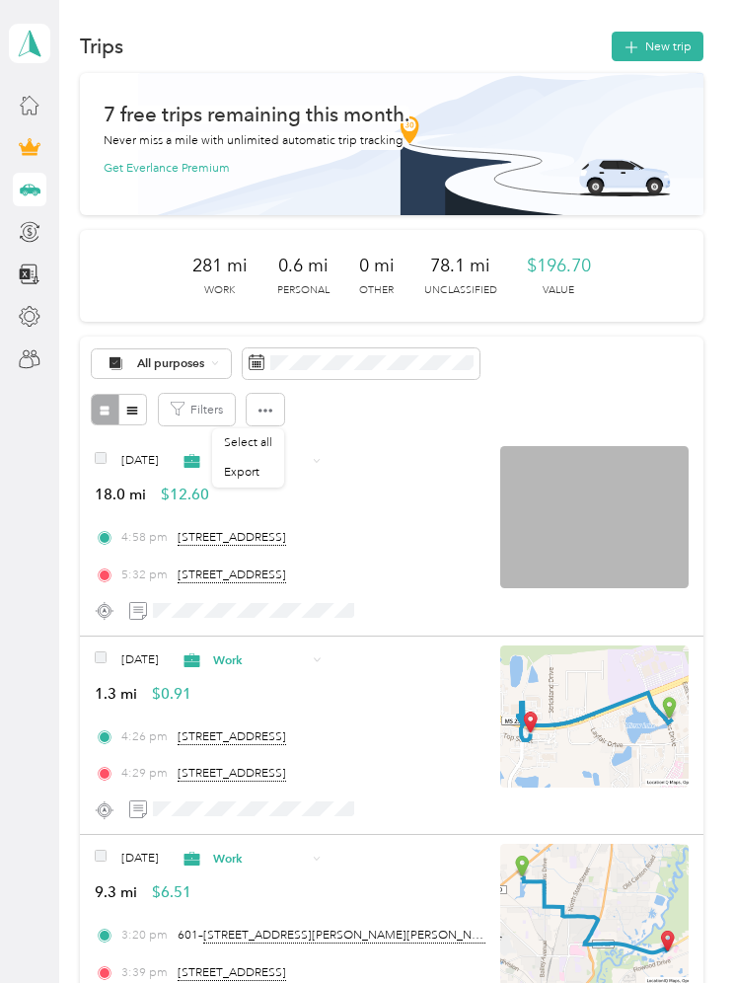
scroll to position [0, 0]
